Goal: Task Accomplishment & Management: Manage account settings

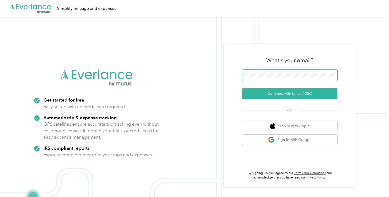
click at [280, 79] on span at bounding box center [289, 75] width 95 height 11
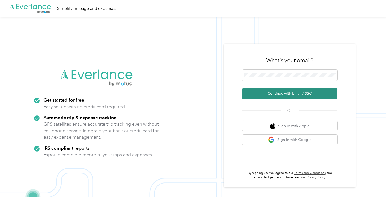
click at [273, 93] on button "Continue with Email / SSO" at bounding box center [289, 93] width 95 height 11
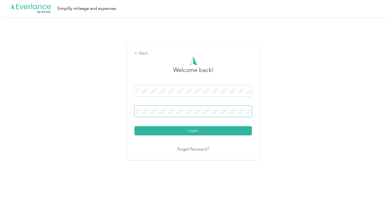
click at [199, 106] on span at bounding box center [192, 111] width 117 height 11
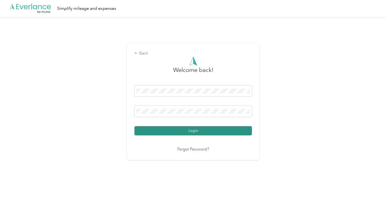
click at [201, 131] on button "Login" at bounding box center [192, 130] width 117 height 9
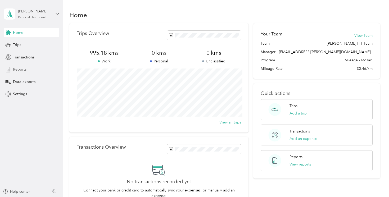
click at [26, 71] on div "Reports" at bounding box center [32, 70] width 56 height 10
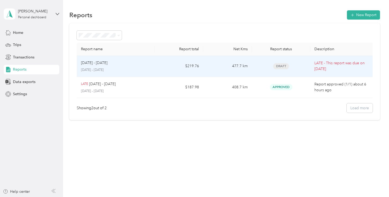
click at [165, 69] on td "$219.76" at bounding box center [179, 66] width 49 height 21
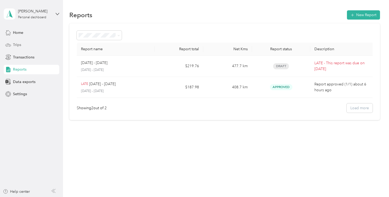
click at [21, 41] on div "Trips" at bounding box center [32, 45] width 56 height 10
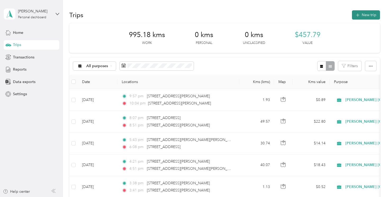
click at [356, 16] on button "New trip" at bounding box center [366, 14] width 28 height 9
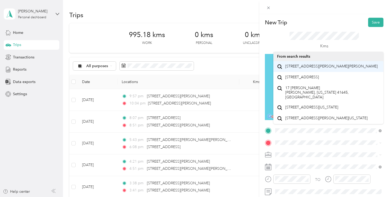
click at [311, 65] on span "[STREET_ADDRESS][PERSON_NAME][PERSON_NAME]" at bounding box center [331, 66] width 92 height 5
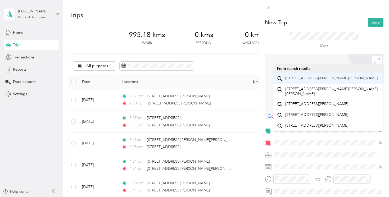
click at [311, 75] on div "[STREET_ADDRESS][PERSON_NAME][PERSON_NAME]" at bounding box center [328, 78] width 103 height 7
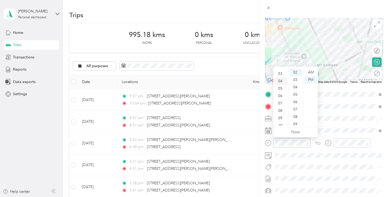
scroll to position [20, 0]
click at [357, 112] on div "TO Add photo" at bounding box center [324, 154] width 119 height 128
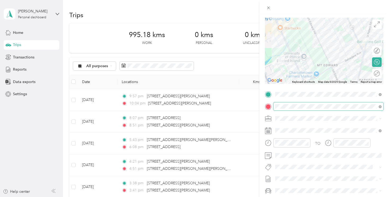
click at [345, 103] on span at bounding box center [328, 106] width 110 height 8
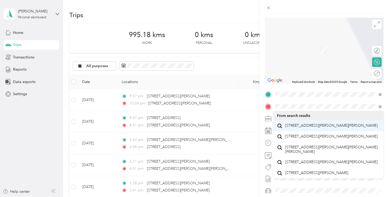
click at [358, 125] on span "[STREET_ADDRESS][PERSON_NAME][PERSON_NAME]" at bounding box center [331, 125] width 92 height 5
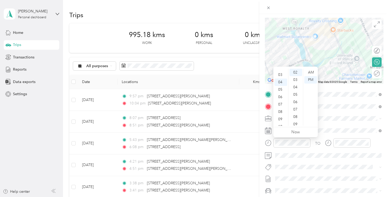
click at [314, 160] on div "TO Add photo" at bounding box center [324, 154] width 119 height 128
click at [281, 85] on div "03" at bounding box center [280, 85] width 13 height 7
click at [283, 90] on div "04" at bounding box center [280, 87] width 13 height 7
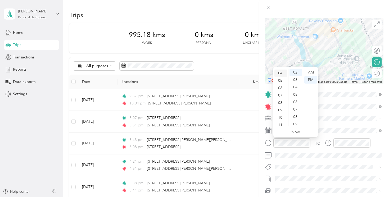
scroll to position [30, 0]
click at [281, 76] on div "02" at bounding box center [280, 74] width 13 height 7
click at [297, 102] on div "50" at bounding box center [296, 104] width 13 height 7
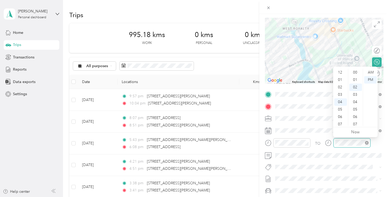
scroll to position [15, 0]
click at [342, 77] on div "03" at bounding box center [340, 78] width 13 height 7
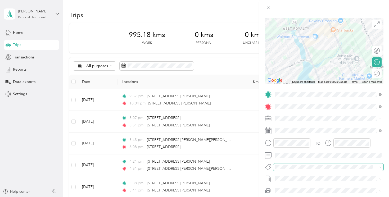
click at [312, 170] on span at bounding box center [328, 167] width 110 height 7
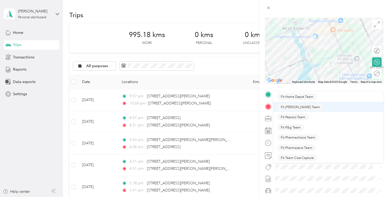
click at [296, 104] on ol "Fit Home Depot Team Fit [PERSON_NAME] Team Fit Pepsico Team Fit P&g Team Fit Ph…" at bounding box center [328, 127] width 110 height 71
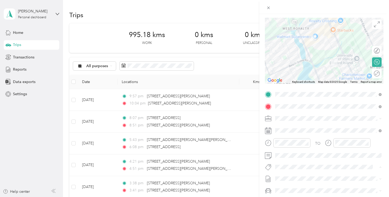
click at [295, 108] on span "Fit [PERSON_NAME] Team" at bounding box center [300, 107] width 39 height 5
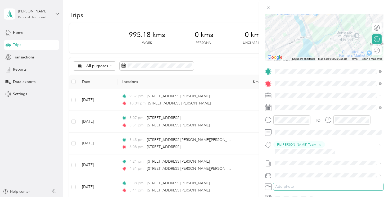
scroll to position [60, 0]
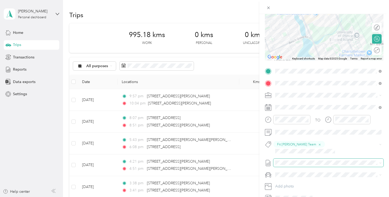
click at [290, 159] on span at bounding box center [328, 163] width 110 height 8
click at [285, 183] on button "Add photo" at bounding box center [328, 186] width 110 height 7
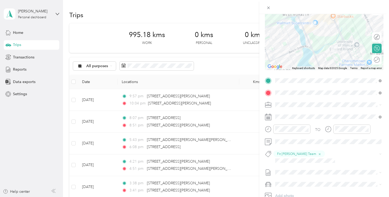
scroll to position [0, 0]
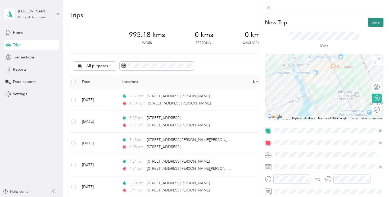
click at [370, 22] on button "Save" at bounding box center [375, 22] width 15 height 9
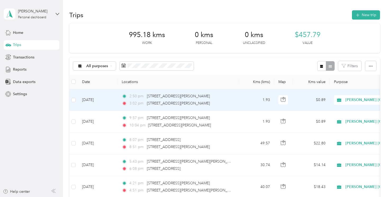
click at [115, 101] on td "[DATE]" at bounding box center [98, 100] width 40 height 22
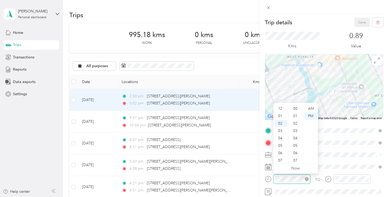
scroll to position [15, 0]
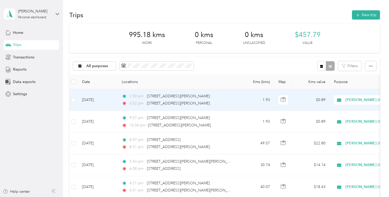
click at [256, 101] on td "1.93" at bounding box center [256, 100] width 35 height 22
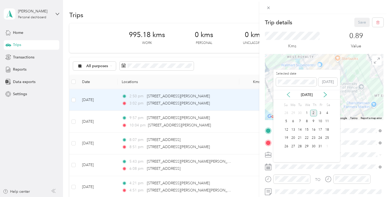
click at [289, 92] on icon at bounding box center [288, 94] width 3 height 5
click at [302, 145] on div "30" at bounding box center [299, 146] width 7 height 7
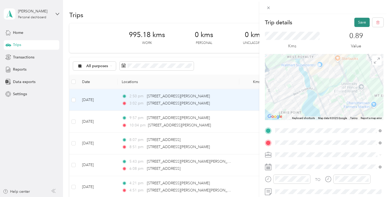
click at [363, 21] on button "Save" at bounding box center [361, 22] width 15 height 9
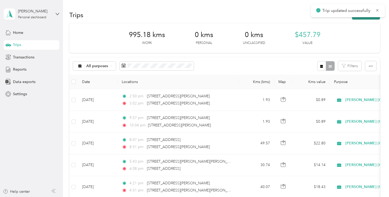
click at [368, 18] on button "New trip" at bounding box center [366, 14] width 28 height 9
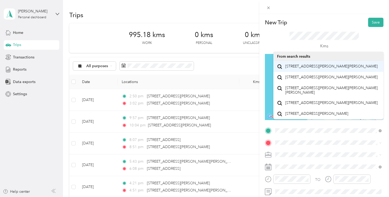
click at [325, 62] on li "[STREET_ADDRESS][PERSON_NAME][PERSON_NAME]" at bounding box center [328, 66] width 110 height 11
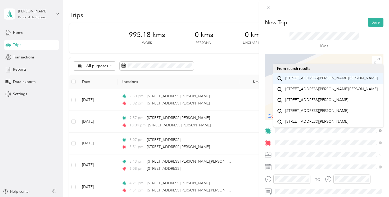
click at [313, 80] on span "[STREET_ADDRESS][PERSON_NAME][PERSON_NAME]" at bounding box center [331, 78] width 92 height 5
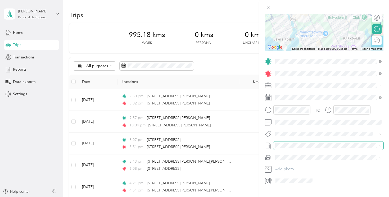
scroll to position [76, 0]
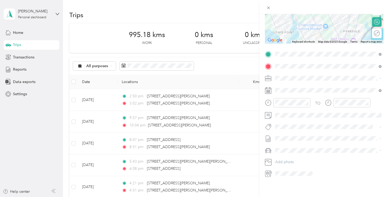
click at [325, 62] on li "Fit [PERSON_NAME] Team" at bounding box center [328, 66] width 110 height 10
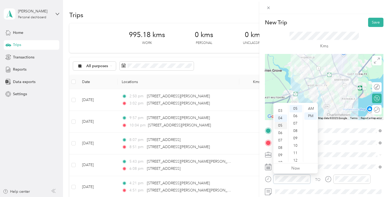
scroll to position [13, 0]
click at [282, 132] on div "05" at bounding box center [280, 132] width 13 height 7
click at [296, 129] on div "20" at bounding box center [296, 131] width 13 height 7
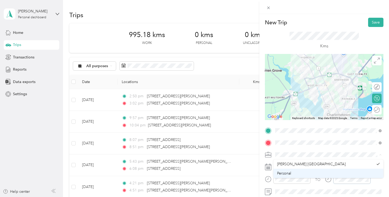
scroll to position [37, 0]
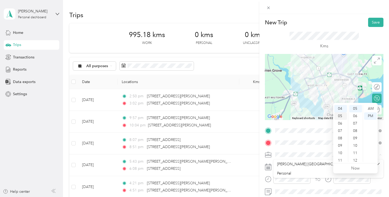
click at [342, 116] on div "05" at bounding box center [340, 115] width 13 height 7
click at [357, 138] on div "30" at bounding box center [355, 140] width 13 height 7
click at [356, 107] on div "20" at bounding box center [355, 108] width 13 height 7
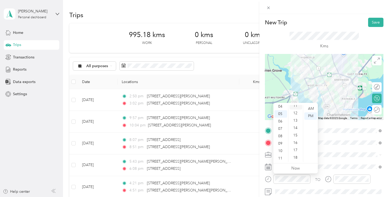
click at [297, 107] on div "11" at bounding box center [296, 105] width 13 height 7
click at [297, 109] on div "10" at bounding box center [296, 110] width 13 height 7
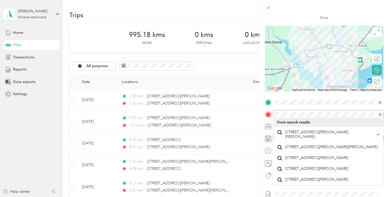
scroll to position [30, 0]
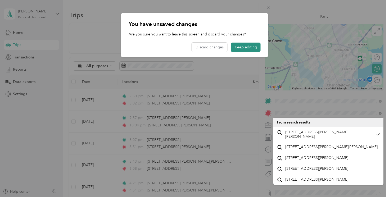
click at [242, 51] on button "Keep editing" at bounding box center [246, 47] width 30 height 9
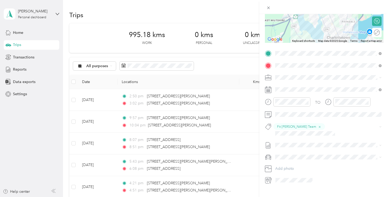
scroll to position [0, 0]
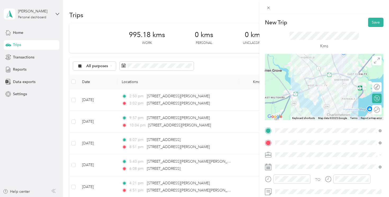
click at [370, 27] on div "Kms" at bounding box center [324, 40] width 119 height 27
click at [371, 25] on button "Save" at bounding box center [375, 22] width 15 height 9
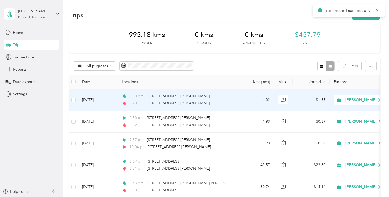
click at [206, 104] on div "5:20 pm [STREET_ADDRESS][PERSON_NAME]" at bounding box center [177, 104] width 111 height 6
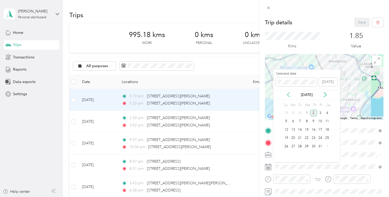
click at [289, 97] on icon at bounding box center [288, 94] width 5 height 5
click at [302, 146] on div "30" at bounding box center [299, 146] width 7 height 7
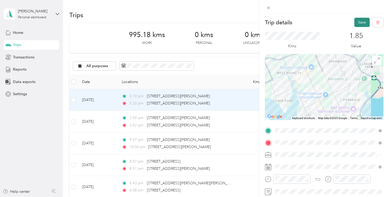
click at [363, 25] on button "Save" at bounding box center [361, 22] width 15 height 9
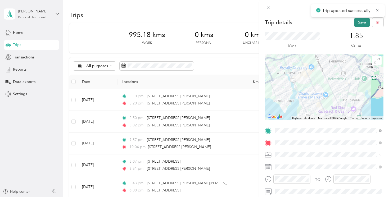
click at [363, 25] on div at bounding box center [194, 98] width 389 height 197
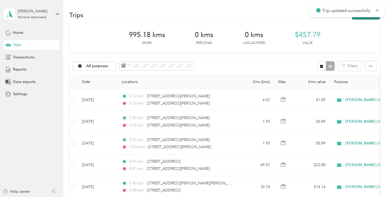
click at [363, 17] on button "New trip" at bounding box center [366, 14] width 28 height 9
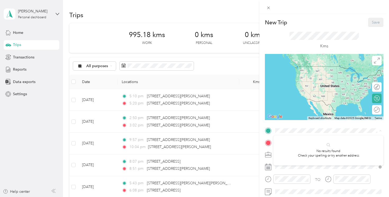
click at [265, 127] on form "New Trip Save This trip cannot be edited because it is either under review, app…" at bounding box center [324, 136] width 130 height 237
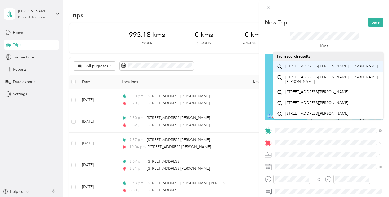
click at [314, 69] on span "[STREET_ADDRESS][PERSON_NAME][PERSON_NAME]" at bounding box center [331, 66] width 92 height 5
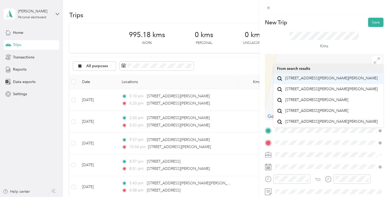
click at [317, 81] on span "[STREET_ADDRESS][PERSON_NAME][PERSON_NAME]" at bounding box center [331, 78] width 92 height 5
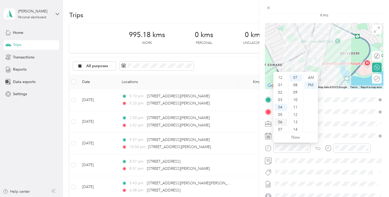
click at [281, 123] on div "06" at bounding box center [280, 122] width 13 height 7
click at [296, 78] on div "00" at bounding box center [296, 77] width 13 height 7
click at [282, 85] on div "05" at bounding box center [280, 82] width 13 height 7
click at [296, 127] on div "55" at bounding box center [296, 130] width 13 height 7
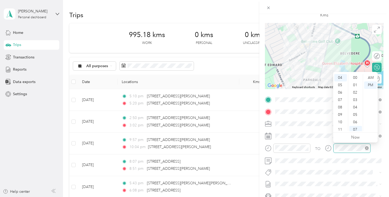
scroll to position [52, 0]
click at [341, 98] on div "07" at bounding box center [340, 99] width 13 height 7
click at [341, 93] on div "06" at bounding box center [340, 90] width 13 height 7
click at [355, 88] on div "08" at bounding box center [355, 85] width 13 height 7
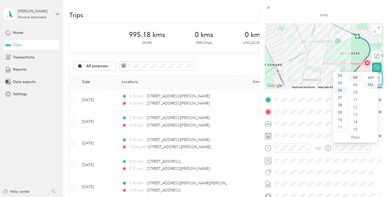
scroll to position [59, 0]
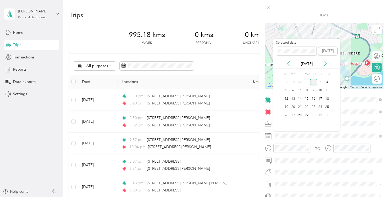
click at [289, 62] on icon at bounding box center [288, 63] width 3 height 5
click at [300, 113] on div "30" at bounding box center [299, 115] width 7 height 7
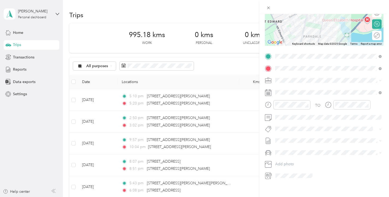
scroll to position [76, 0]
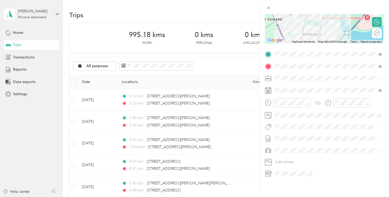
click at [302, 62] on li "Fit [PERSON_NAME] Team" at bounding box center [328, 66] width 110 height 10
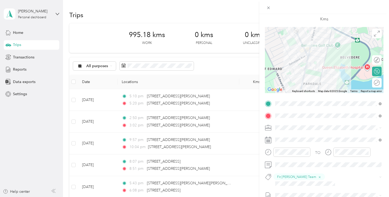
scroll to position [0, 0]
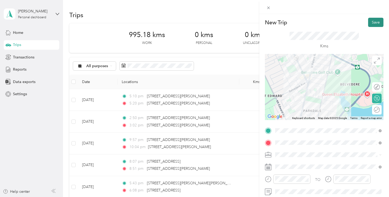
click at [375, 22] on button "Save" at bounding box center [375, 22] width 15 height 9
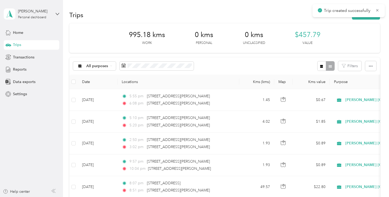
click at [363, 16] on div "Trip created successfully" at bounding box center [349, 10] width 72 height 13
click at [363, 19] on button "New trip" at bounding box center [366, 14] width 28 height 9
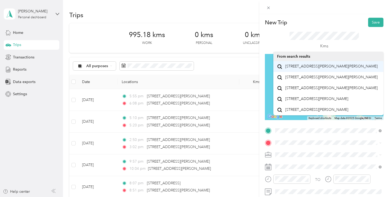
click at [327, 69] on span "[STREET_ADDRESS][PERSON_NAME][PERSON_NAME]" at bounding box center [331, 66] width 92 height 5
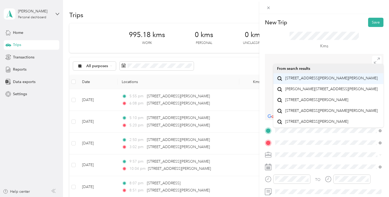
click at [308, 81] on span "[STREET_ADDRESS][PERSON_NAME][PERSON_NAME]" at bounding box center [331, 78] width 92 height 5
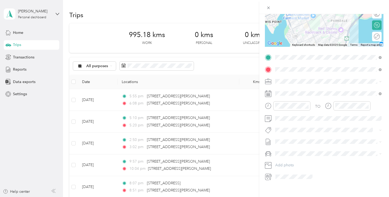
scroll to position [76, 0]
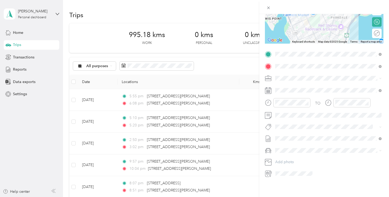
click at [316, 66] on div "Fit [PERSON_NAME] Team" at bounding box center [328, 66] width 103 height 7
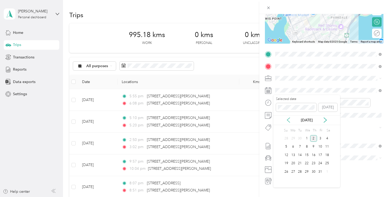
click at [287, 120] on icon at bounding box center [288, 119] width 5 height 5
click at [302, 169] on div "30" at bounding box center [299, 172] width 7 height 7
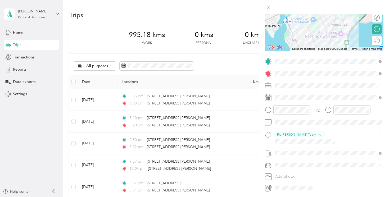
scroll to position [0, 0]
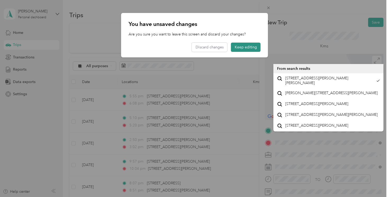
click at [247, 48] on button "Keep editing" at bounding box center [246, 47] width 30 height 9
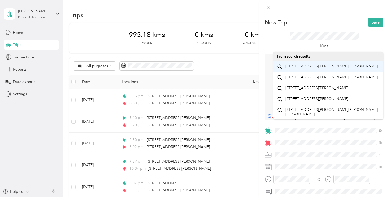
click at [308, 62] on li "[STREET_ADDRESS][PERSON_NAME][PERSON_NAME]" at bounding box center [328, 66] width 110 height 11
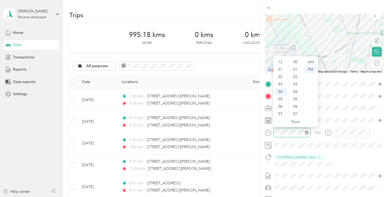
scroll to position [59, 0]
click at [278, 79] on div "06" at bounding box center [280, 76] width 13 height 7
click at [296, 61] on div "43" at bounding box center [296, 60] width 13 height 7
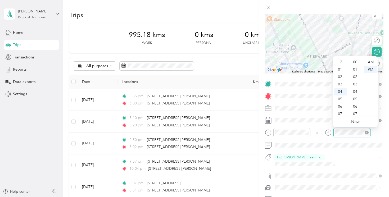
scroll to position [59, 0]
click at [342, 85] on div "07" at bounding box center [340, 84] width 13 height 7
click at [355, 76] on div "03" at bounding box center [355, 76] width 13 height 7
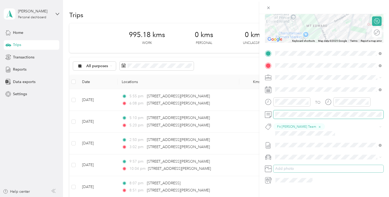
scroll to position [0, 0]
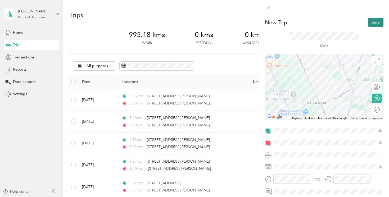
click at [376, 24] on button "Save" at bounding box center [375, 22] width 15 height 9
click at [370, 20] on button "Save" at bounding box center [375, 22] width 15 height 9
click at [370, 17] on div "Report not found" at bounding box center [355, 10] width 58 height 13
click at [215, 109] on div "New Trip Save This trip cannot be edited because it is either under review, app…" at bounding box center [194, 98] width 389 height 197
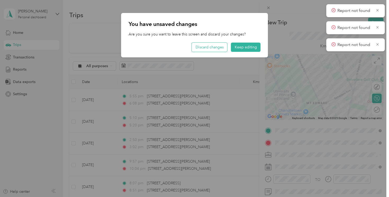
click at [224, 47] on button "Discard changes" at bounding box center [209, 47] width 35 height 9
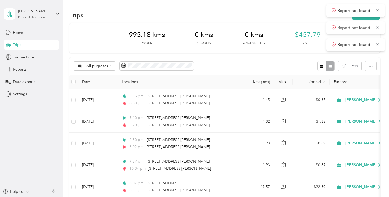
click at [201, 100] on div at bounding box center [194, 98] width 389 height 197
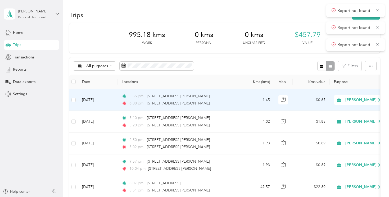
click at [222, 102] on div "6:08 pm [STREET_ADDRESS][PERSON_NAME]" at bounding box center [177, 104] width 111 height 6
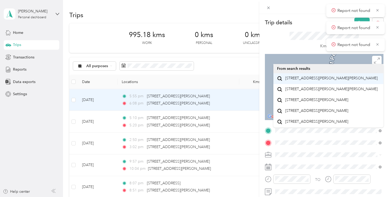
click at [299, 76] on span "[STREET_ADDRESS][PERSON_NAME][PERSON_NAME]" at bounding box center [331, 78] width 92 height 5
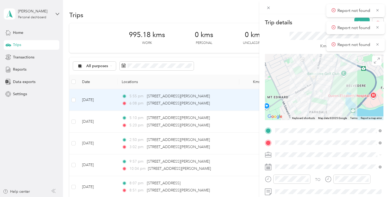
click at [379, 10] on div "Report not found" at bounding box center [355, 10] width 58 height 13
click at [379, 10] on icon at bounding box center [378, 10] width 4 height 5
click at [367, 22] on button "Save" at bounding box center [361, 22] width 15 height 9
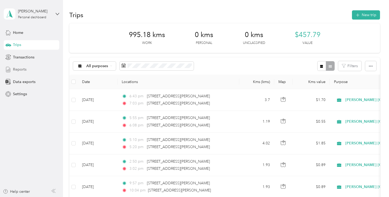
click at [39, 71] on div "Reports" at bounding box center [32, 70] width 56 height 10
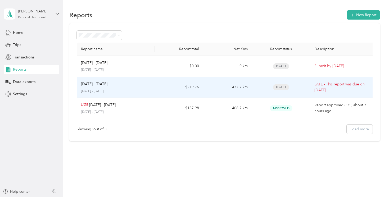
click at [309, 92] on td "Draft" at bounding box center [281, 87] width 58 height 21
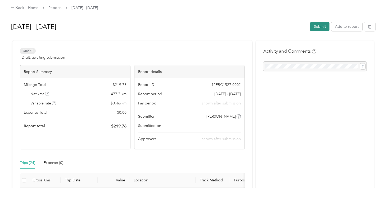
click at [320, 24] on button "Submit" at bounding box center [319, 26] width 19 height 9
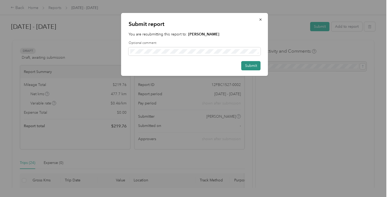
click at [254, 66] on button "Submit" at bounding box center [250, 65] width 19 height 9
click at [254, 66] on button "Submit" at bounding box center [248, 65] width 25 height 9
